Goal: Transaction & Acquisition: Purchase product/service

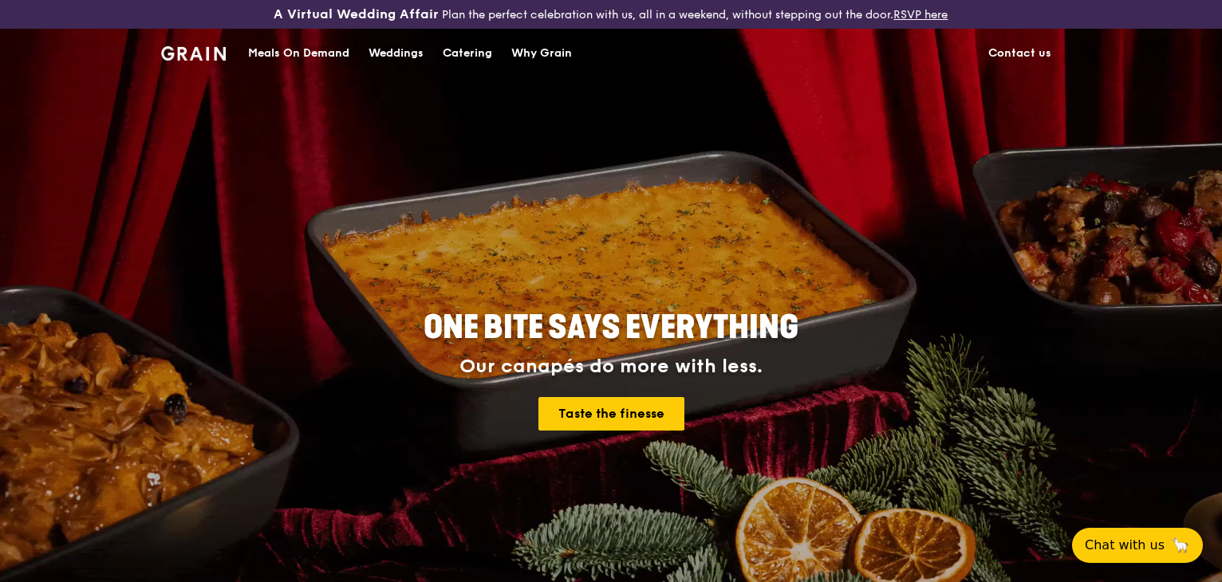
scroll to position [37, 0]
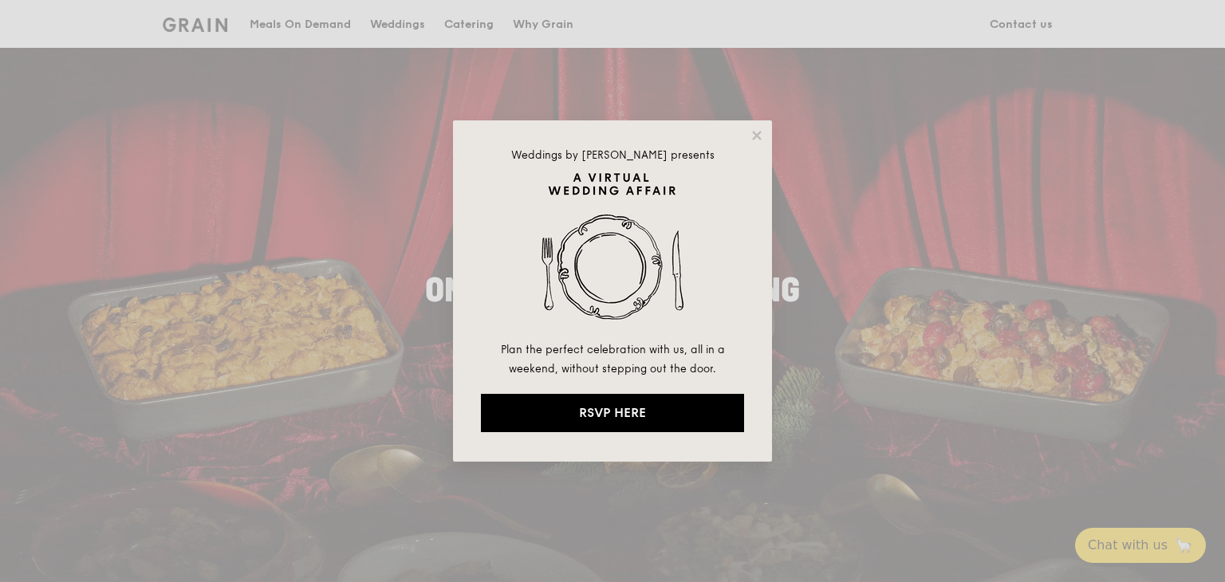
click at [360, 238] on div "Weddings by [PERSON_NAME] presents Plan the perfect celebration with us, all in…" at bounding box center [612, 291] width 1225 height 582
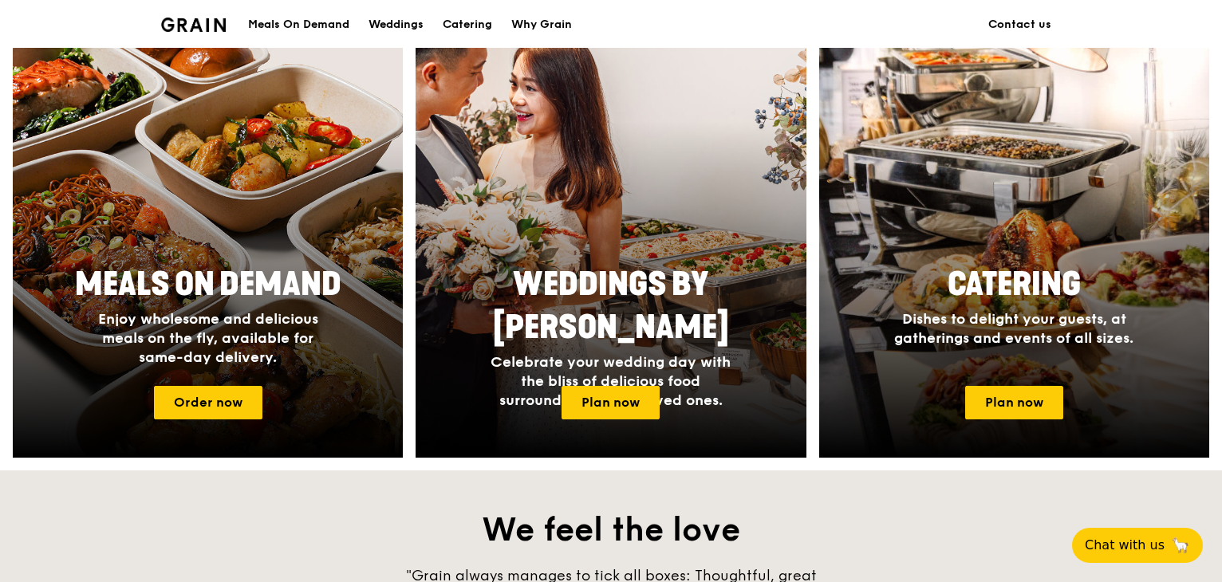
scroll to position [641, 0]
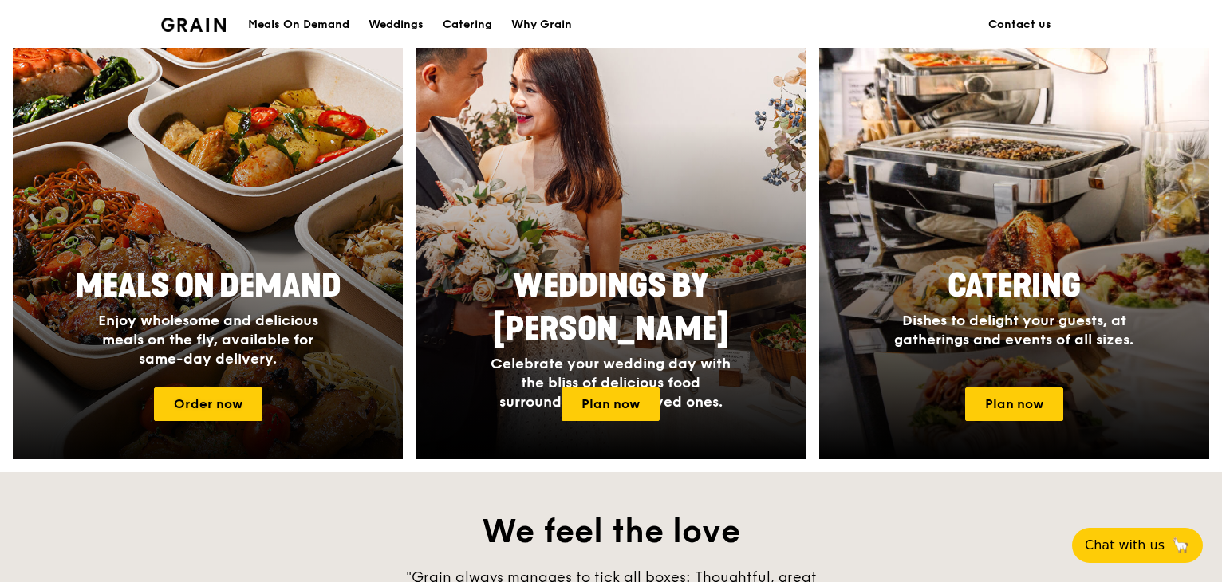
click at [227, 240] on div at bounding box center [208, 249] width 429 height 463
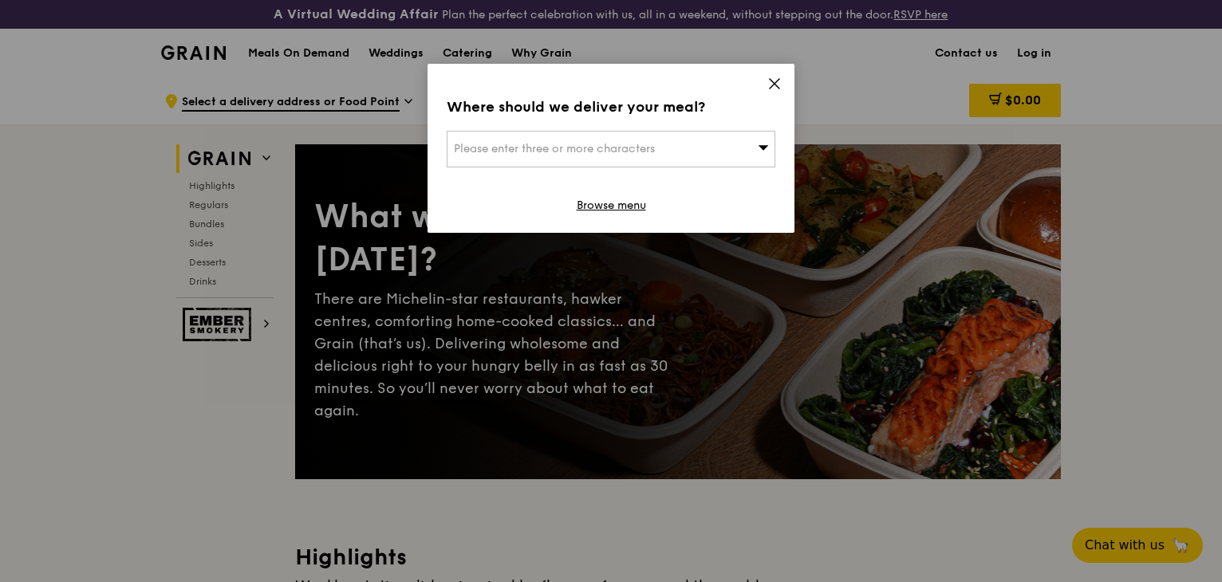
click at [764, 142] on icon at bounding box center [763, 147] width 11 height 12
click at [771, 85] on icon at bounding box center [774, 84] width 14 height 14
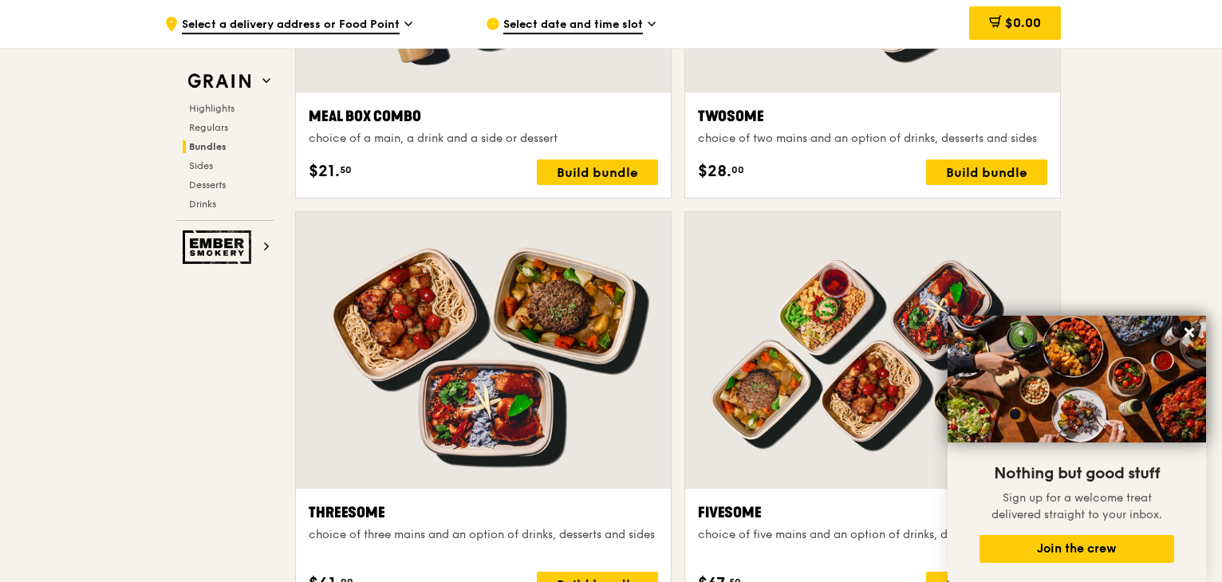
scroll to position [2640, 0]
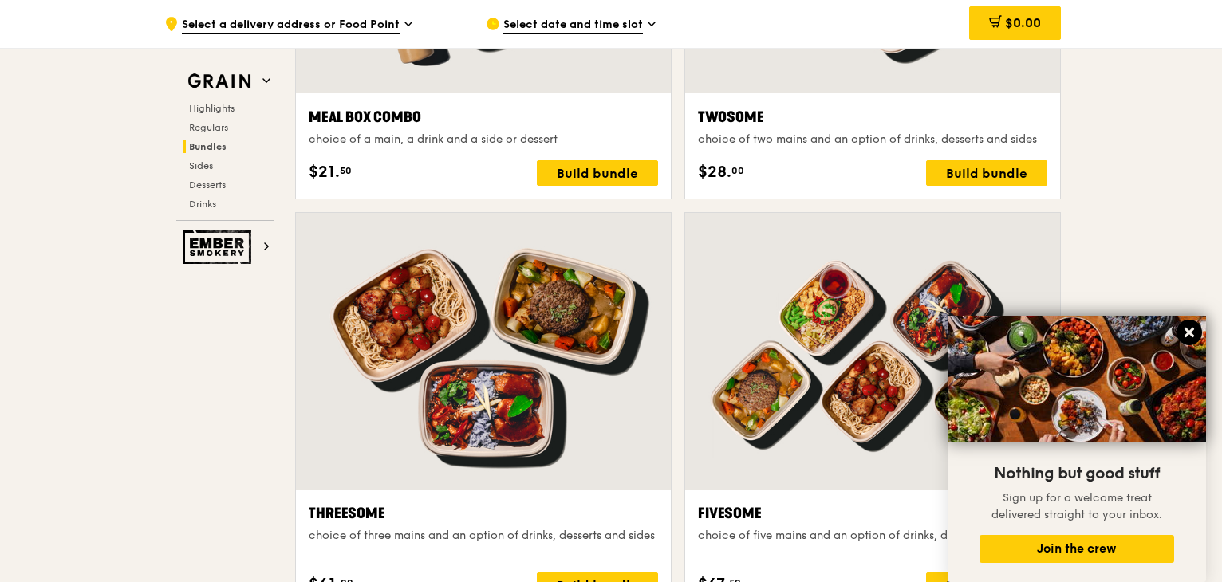
click at [1190, 335] on icon at bounding box center [1189, 333] width 10 height 10
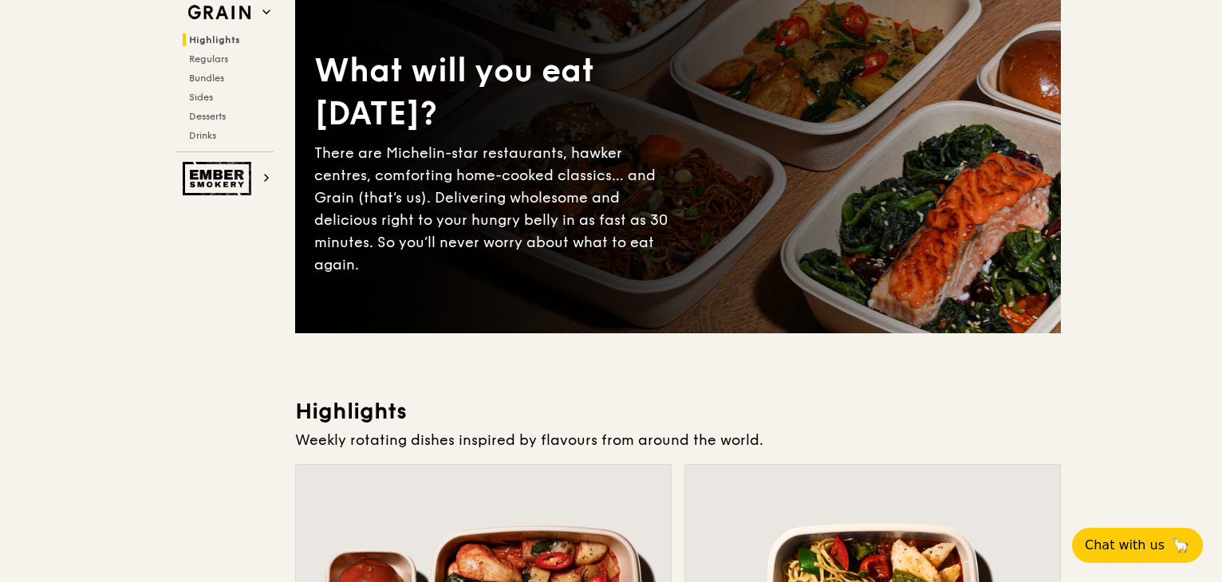
scroll to position [0, 0]
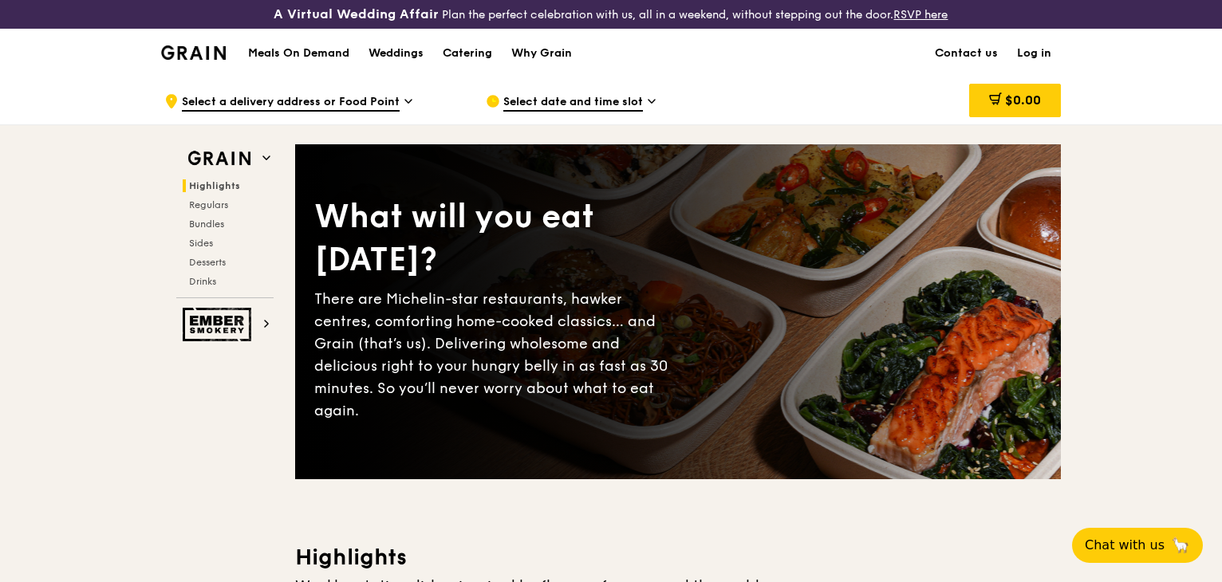
click at [309, 49] on h1 "Meals On Demand" at bounding box center [298, 53] width 101 height 16
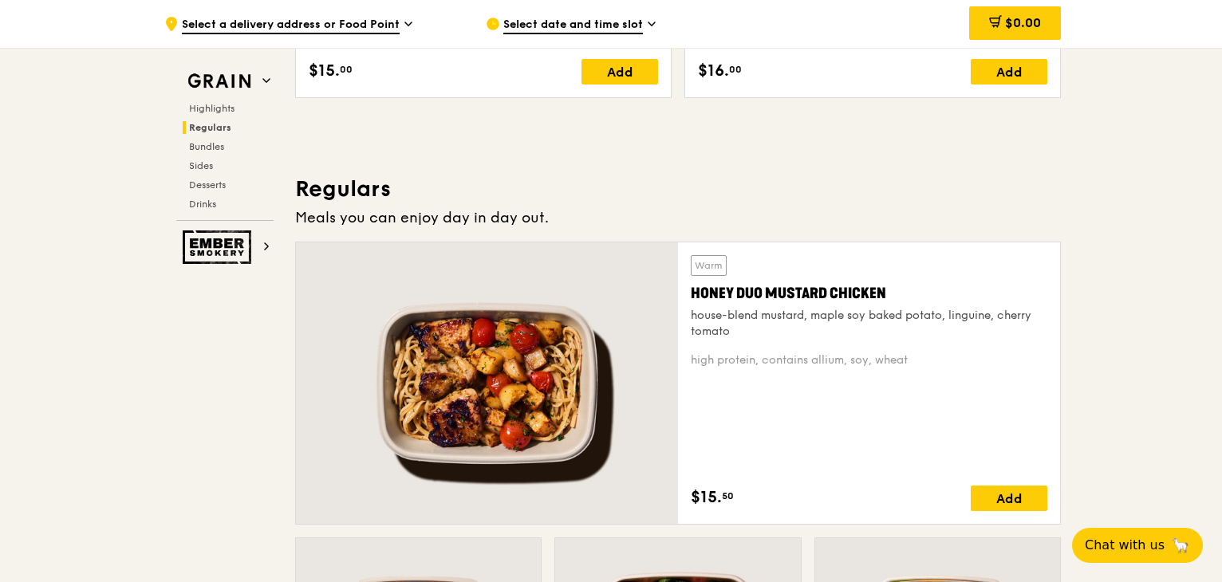
scroll to position [1107, 0]
